Goal: Task Accomplishment & Management: Use online tool/utility

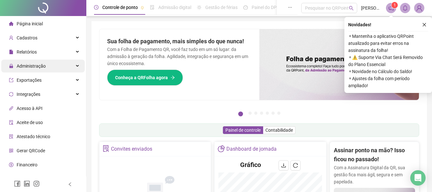
click at [29, 66] on span "Administração" at bounding box center [31, 65] width 29 height 5
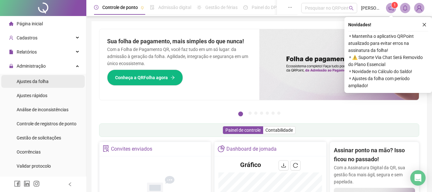
click at [51, 82] on li "Ajustes da folha" at bounding box center [42, 81] width 83 height 13
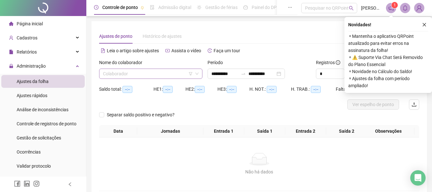
click at [120, 71] on input "search" at bounding box center [148, 74] width 90 height 10
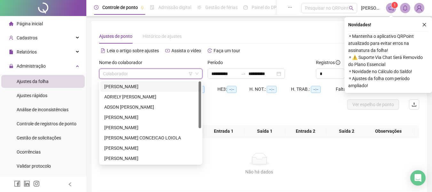
click at [122, 85] on div "[PERSON_NAME]" at bounding box center [150, 86] width 93 height 7
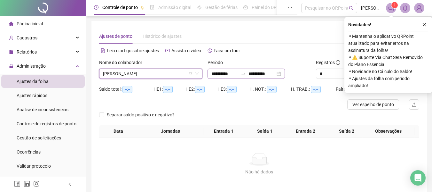
click at [211, 72] on div "**********" at bounding box center [246, 73] width 77 height 10
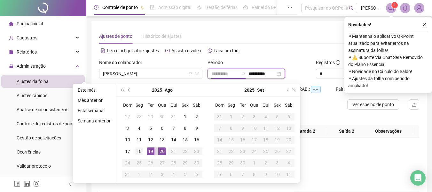
type input "**********"
click at [141, 152] on div "18" at bounding box center [139, 151] width 8 height 8
type input "**********"
click at [149, 150] on div "19" at bounding box center [151, 151] width 8 height 8
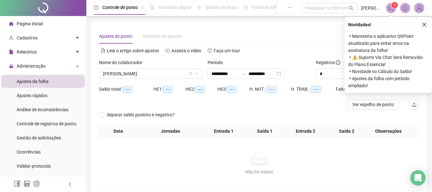
click at [424, 24] on icon "close" at bounding box center [425, 25] width 4 height 4
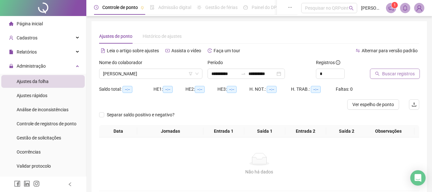
click at [401, 75] on span "Buscar registros" at bounding box center [398, 73] width 33 height 7
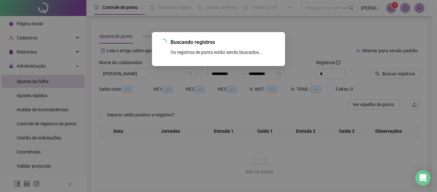
click at [403, 74] on div "Buscando registros Os registros de ponto estão sendo buscados... OK" at bounding box center [218, 96] width 437 height 192
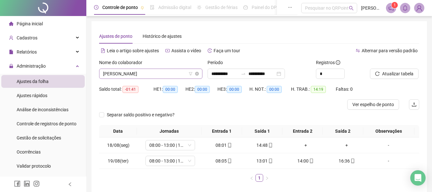
click at [128, 76] on span "[PERSON_NAME]" at bounding box center [151, 74] width 96 height 10
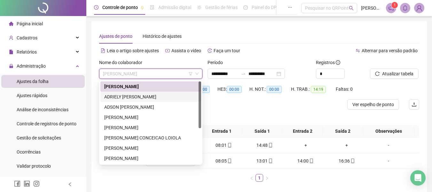
click at [121, 98] on div "ADRIELY [PERSON_NAME]" at bounding box center [150, 96] width 93 height 7
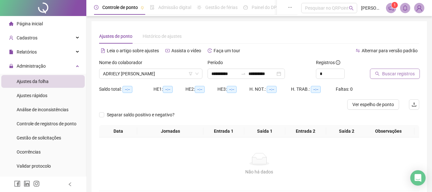
click at [400, 76] on span "Buscar registros" at bounding box center [398, 73] width 33 height 7
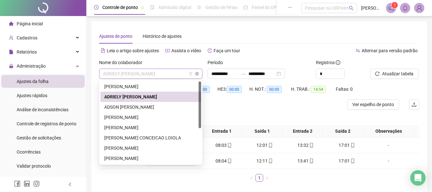
click at [116, 72] on span "ADRIELY [PERSON_NAME]" at bounding box center [151, 74] width 96 height 10
click at [132, 105] on div "ADSON [PERSON_NAME]" at bounding box center [150, 106] width 93 height 7
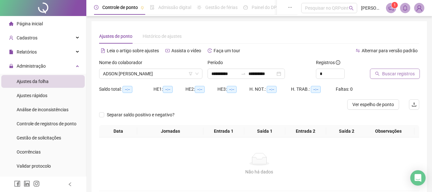
click at [402, 70] on span "Buscar registros" at bounding box center [398, 73] width 33 height 7
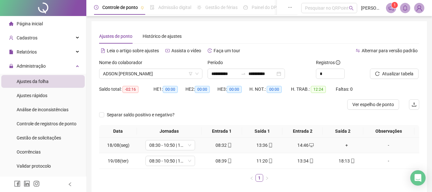
click at [342, 147] on div "+" at bounding box center [347, 144] width 36 height 7
click at [343, 145] on body "**********" at bounding box center [216, 96] width 432 height 192
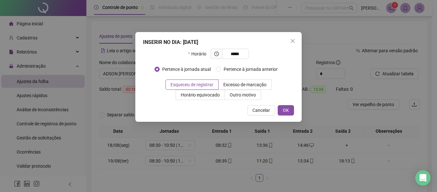
type input "*****"
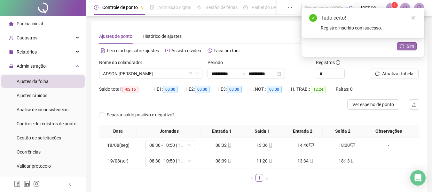
click at [399, 49] on button "Sim" at bounding box center [407, 46] width 20 height 8
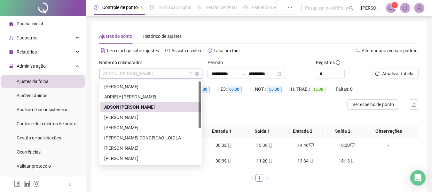
click at [142, 75] on span "ADSON [PERSON_NAME]" at bounding box center [151, 74] width 96 height 10
click at [130, 116] on div "[PERSON_NAME]" at bounding box center [150, 117] width 93 height 7
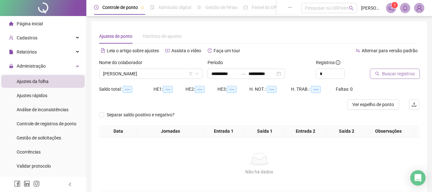
click at [408, 75] on span "Buscar registros" at bounding box center [398, 73] width 33 height 7
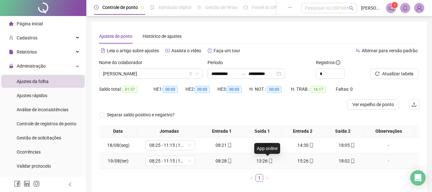
click at [269, 162] on icon "mobile" at bounding box center [270, 160] width 3 height 4
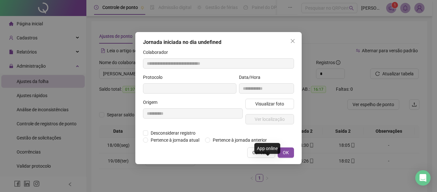
type input "**********"
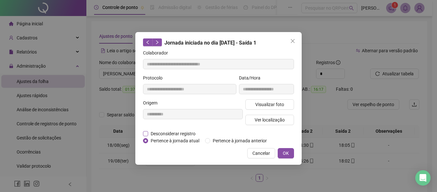
click at [175, 133] on span "Desconsiderar registro" at bounding box center [173, 133] width 50 height 7
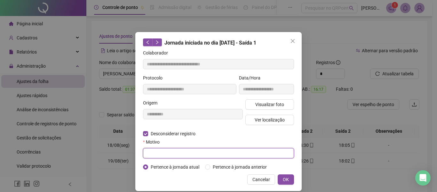
click at [178, 152] on input "text" at bounding box center [218, 153] width 151 height 10
type input "*"
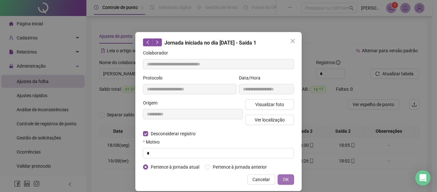
click at [283, 179] on span "OK" at bounding box center [286, 179] width 6 height 7
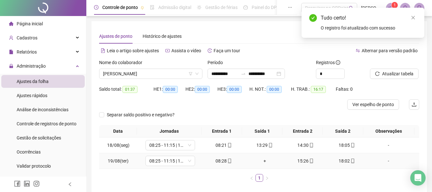
click at [261, 159] on div "+" at bounding box center [265, 160] width 36 height 7
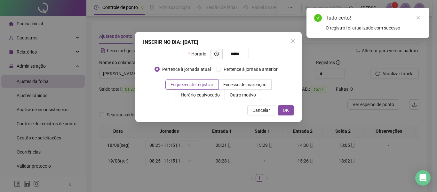
type input "*****"
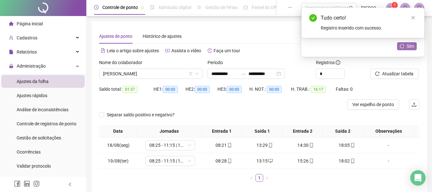
click at [411, 47] on span "Sim" at bounding box center [410, 46] width 7 height 7
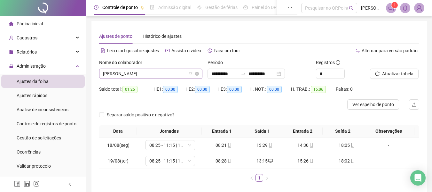
click at [129, 76] on span "[PERSON_NAME]" at bounding box center [151, 74] width 96 height 10
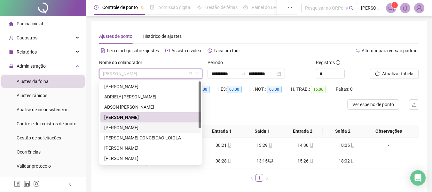
click at [129, 124] on div "[PERSON_NAME]" at bounding box center [150, 127] width 93 height 7
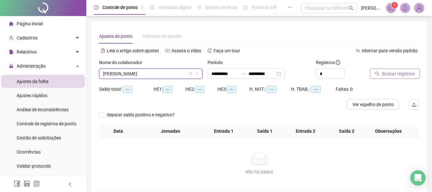
click at [402, 75] on span "Buscar registros" at bounding box center [398, 73] width 33 height 7
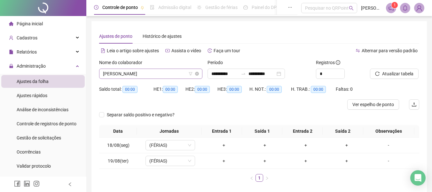
click at [166, 75] on span "[PERSON_NAME]" at bounding box center [151, 74] width 96 height 10
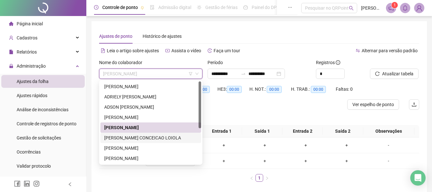
click at [153, 135] on div "[PERSON_NAME] CONCEICAO LOIOLA" at bounding box center [150, 137] width 93 height 7
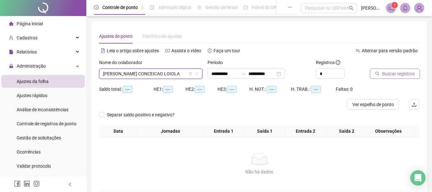
click at [374, 75] on button "Buscar registros" at bounding box center [395, 73] width 50 height 10
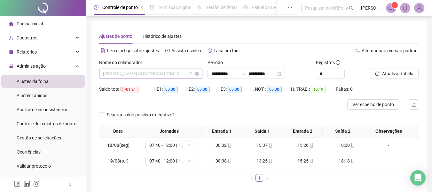
click at [138, 75] on span "[PERSON_NAME] CONCEICAO LOIOLA" at bounding box center [151, 74] width 96 height 10
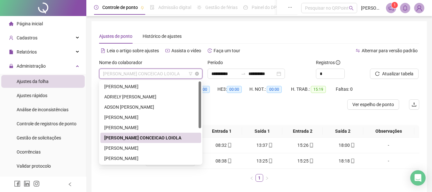
click at [178, 77] on span "[PERSON_NAME] CONCEICAO LOIOLA" at bounding box center [151, 74] width 96 height 10
click at [174, 145] on div "[PERSON_NAME]" at bounding box center [150, 147] width 93 height 7
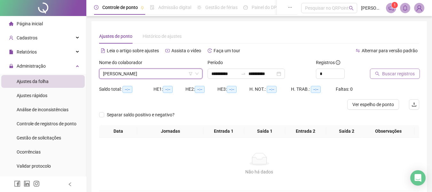
click at [392, 72] on span "Buscar registros" at bounding box center [398, 73] width 33 height 7
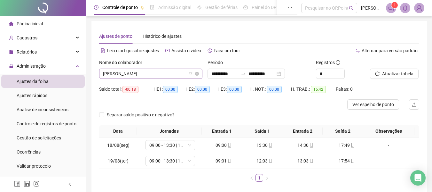
click at [112, 77] on span "[PERSON_NAME]" at bounding box center [151, 74] width 96 height 10
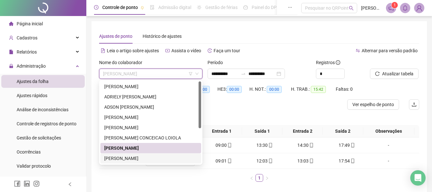
click at [128, 158] on div "[PERSON_NAME]" at bounding box center [150, 157] width 93 height 7
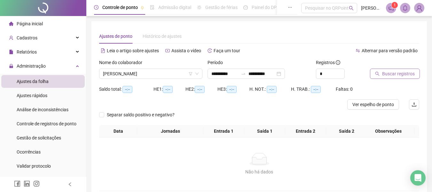
click at [388, 69] on button "Buscar registros" at bounding box center [395, 73] width 50 height 10
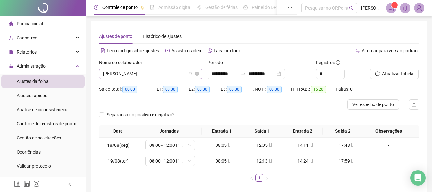
click at [169, 75] on span "[PERSON_NAME]" at bounding box center [151, 74] width 96 height 10
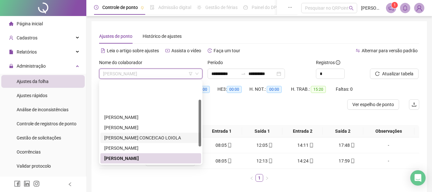
scroll to position [32, 0]
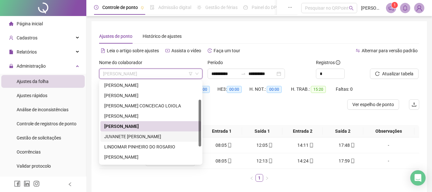
click at [163, 135] on div "JUVANETE [PERSON_NAME]" at bounding box center [150, 136] width 93 height 7
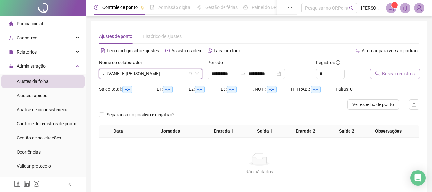
click at [376, 74] on icon "search" at bounding box center [377, 74] width 4 height 4
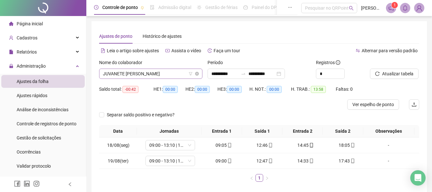
click at [134, 76] on span "JUVANETE [PERSON_NAME]" at bounding box center [151, 74] width 96 height 10
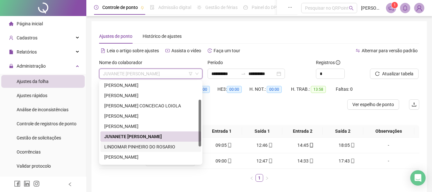
click at [152, 146] on div "LINDOMAR PINHEIRO DO ROSARIO" at bounding box center [150, 146] width 93 height 7
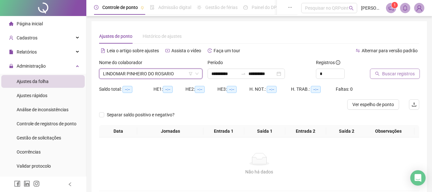
click at [372, 77] on button "Buscar registros" at bounding box center [395, 73] width 50 height 10
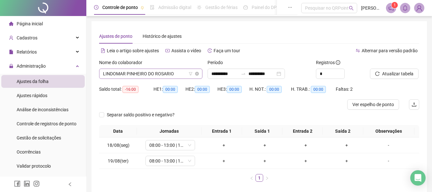
click at [122, 71] on span "LINDOMAR PINHEIRO DO ROSARIO" at bounding box center [151, 74] width 96 height 10
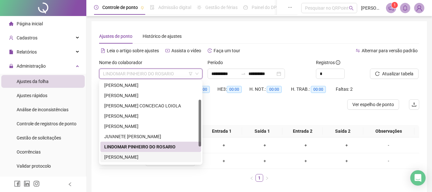
click at [134, 154] on div "[PERSON_NAME]" at bounding box center [150, 157] width 101 height 10
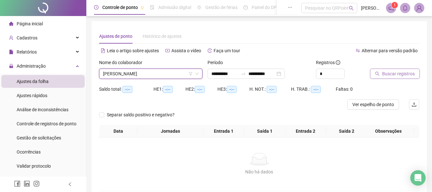
click at [391, 70] on div "Buscar registros" at bounding box center [386, 69] width 33 height 20
click at [390, 73] on span "Buscar registros" at bounding box center [398, 73] width 33 height 7
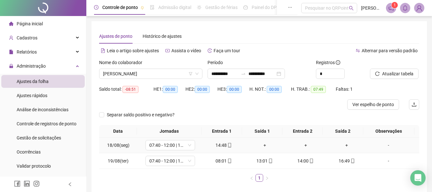
click at [263, 145] on div "+" at bounding box center [265, 144] width 36 height 7
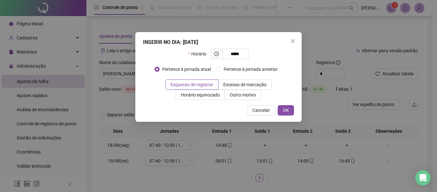
type input "*****"
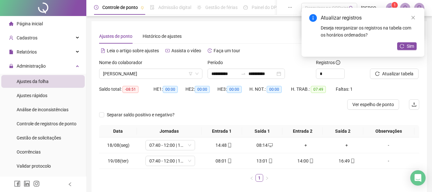
drag, startPoint x: 408, startPoint y: 44, endPoint x: 398, endPoint y: 55, distance: 14.9
click at [408, 45] on span "Sim" at bounding box center [410, 46] width 7 height 7
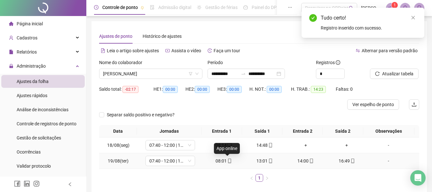
click at [227, 161] on icon "mobile" at bounding box center [229, 160] width 4 height 4
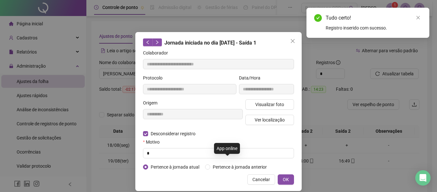
type input "**********"
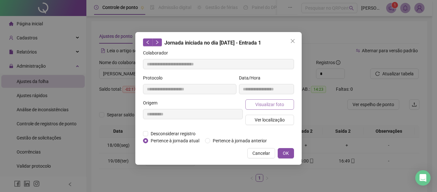
click at [265, 107] on button "Visualizar foto" at bounding box center [269, 104] width 49 height 10
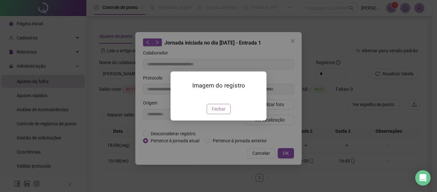
click at [224, 114] on button "Fechar" at bounding box center [219, 109] width 24 height 10
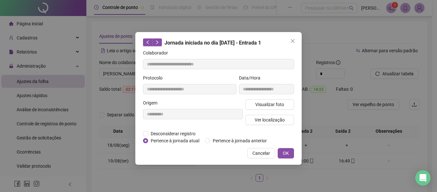
drag, startPoint x: 290, startPoint y: 46, endPoint x: 282, endPoint y: 83, distance: 37.5
click at [291, 46] on div "Jornada iniciada no dia [DATE] - Entrada 1" at bounding box center [218, 42] width 151 height 8
click at [294, 38] on button "Close" at bounding box center [293, 41] width 10 height 10
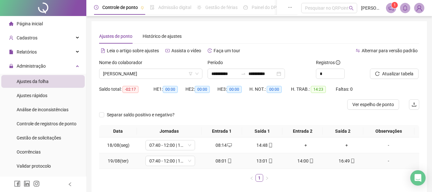
click at [269, 159] on icon "mobile" at bounding box center [270, 160] width 4 height 4
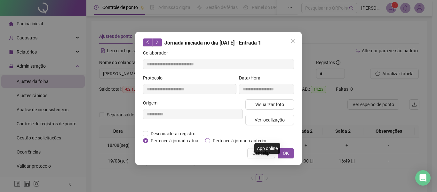
type input "**********"
click at [262, 123] on button "Ver localização" at bounding box center [269, 119] width 49 height 10
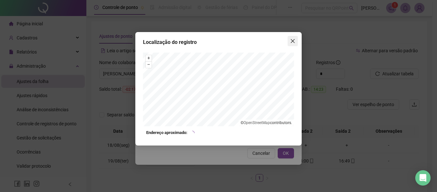
click at [295, 39] on icon "close" at bounding box center [292, 40] width 5 height 5
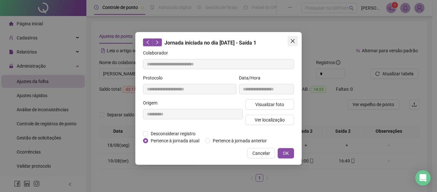
click at [292, 35] on div "**********" at bounding box center [218, 98] width 166 height 132
click at [294, 39] on icon "close" at bounding box center [292, 40] width 5 height 5
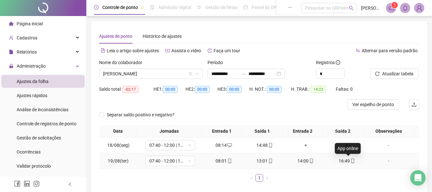
click at [351, 159] on icon "mobile" at bounding box center [353, 160] width 4 height 4
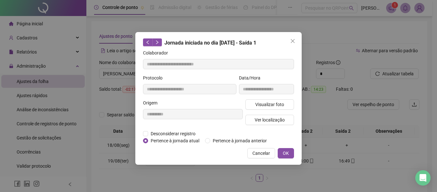
type input "**********"
click at [276, 108] on button "Visualizar foto" at bounding box center [269, 104] width 49 height 10
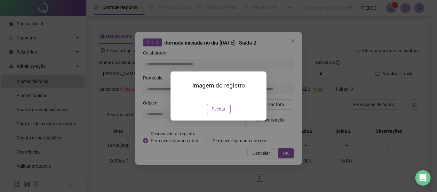
click at [215, 114] on button "Fechar" at bounding box center [219, 109] width 24 height 10
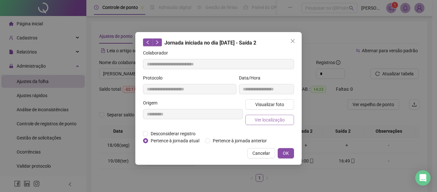
click at [269, 117] on span "Ver localização" at bounding box center [270, 119] width 30 height 7
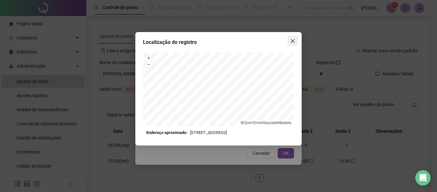
click at [292, 41] on icon "close" at bounding box center [292, 40] width 5 height 5
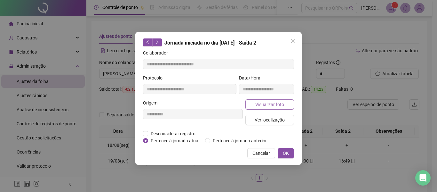
click at [277, 105] on span "Visualizar foto" at bounding box center [269, 104] width 29 height 7
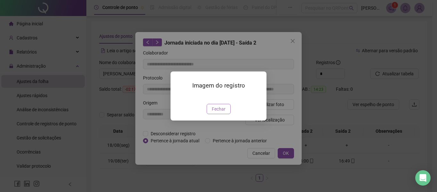
click at [221, 112] on span "Fechar" at bounding box center [219, 108] width 14 height 7
click at [221, 147] on div "Imagem do registro Fechar" at bounding box center [218, 96] width 437 height 192
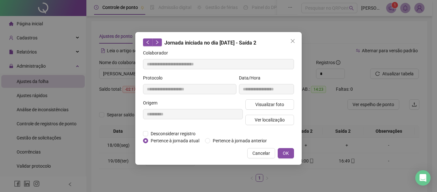
drag, startPoint x: 289, startPoint y: 42, endPoint x: 277, endPoint y: 45, distance: 12.6
click at [290, 42] on span "Close" at bounding box center [293, 40] width 10 height 5
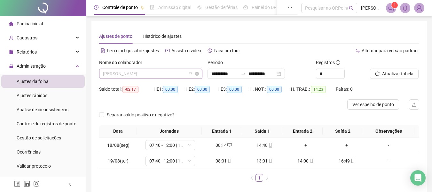
click at [154, 74] on span "[PERSON_NAME]" at bounding box center [151, 74] width 96 height 10
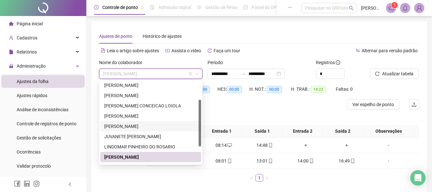
scroll to position [61, 0]
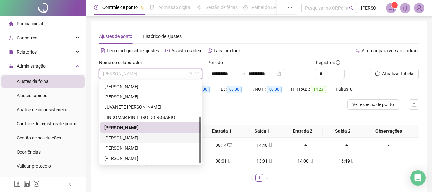
click at [156, 134] on div "[PERSON_NAME]" at bounding box center [150, 137] width 101 height 10
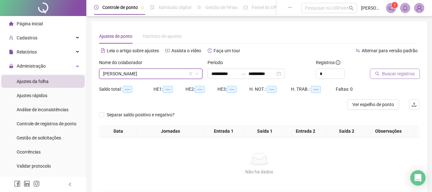
click at [391, 72] on span "Buscar registros" at bounding box center [398, 73] width 33 height 7
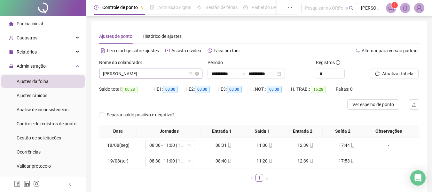
click at [171, 75] on span "[PERSON_NAME]" at bounding box center [151, 74] width 96 height 10
click at [175, 74] on span "[PERSON_NAME]" at bounding box center [151, 74] width 96 height 10
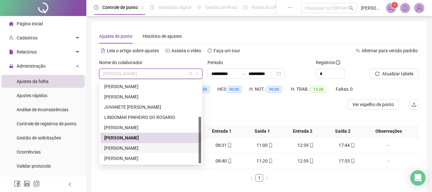
click at [158, 147] on div "[PERSON_NAME]" at bounding box center [150, 147] width 93 height 7
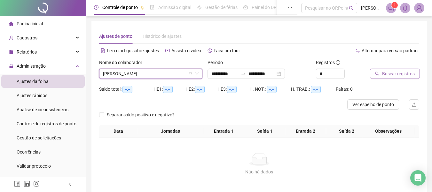
click at [407, 70] on button "Buscar registros" at bounding box center [395, 73] width 50 height 10
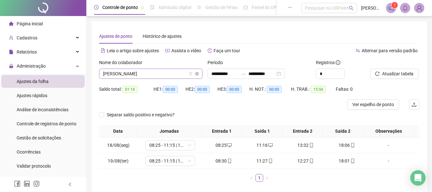
click at [144, 69] on span "[PERSON_NAME]" at bounding box center [151, 74] width 96 height 10
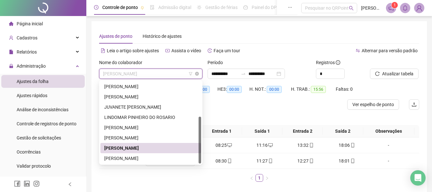
click at [144, 73] on span "[PERSON_NAME]" at bounding box center [151, 74] width 96 height 10
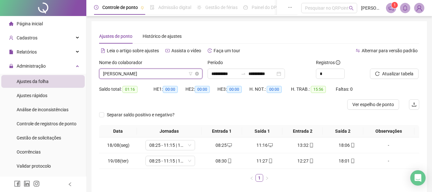
click at [184, 72] on span "[PERSON_NAME]" at bounding box center [151, 74] width 96 height 10
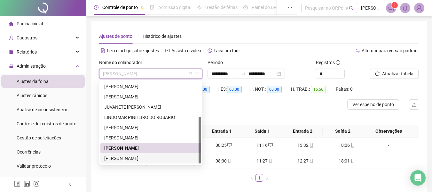
click at [142, 159] on div "[PERSON_NAME]" at bounding box center [150, 157] width 93 height 7
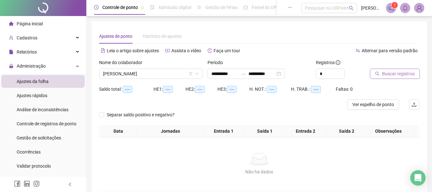
click at [393, 74] on span "Buscar registros" at bounding box center [398, 73] width 33 height 7
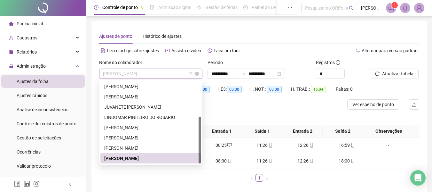
click at [155, 69] on span "[PERSON_NAME]" at bounding box center [151, 74] width 96 height 10
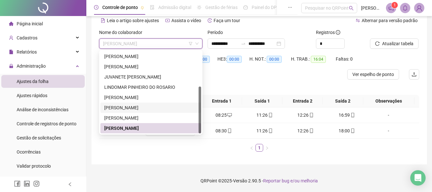
click at [332, 77] on div at bounding box center [219, 74] width 240 height 10
